Goal: Task Accomplishment & Management: Use online tool/utility

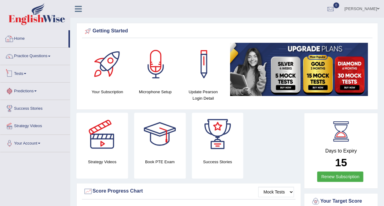
click at [29, 79] on link "Tests" at bounding box center [35, 72] width 70 height 15
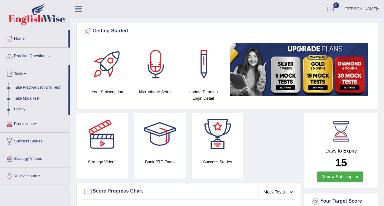
click at [31, 98] on link "Take Mock Test" at bounding box center [39, 98] width 57 height 11
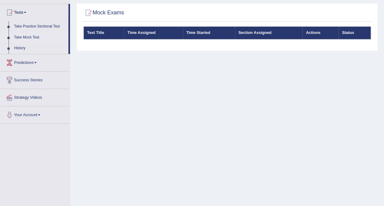
scroll to position [31, 0]
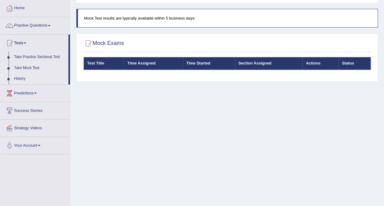
click at [24, 79] on link "History" at bounding box center [39, 78] width 57 height 11
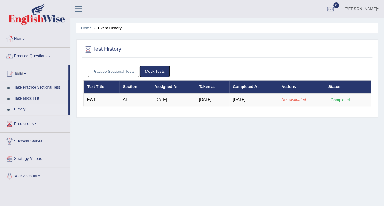
drag, startPoint x: 388, startPoint y: 206, endPoint x: 389, endPoint y: 221, distance: 15.9
